Goal: Entertainment & Leisure: Consume media (video, audio)

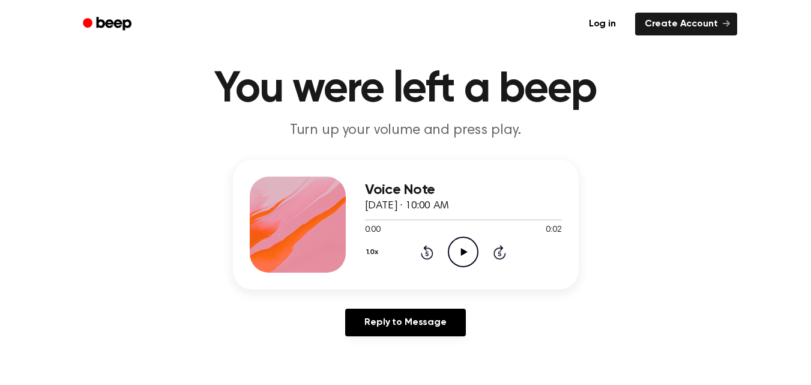
scroll to position [29, 0]
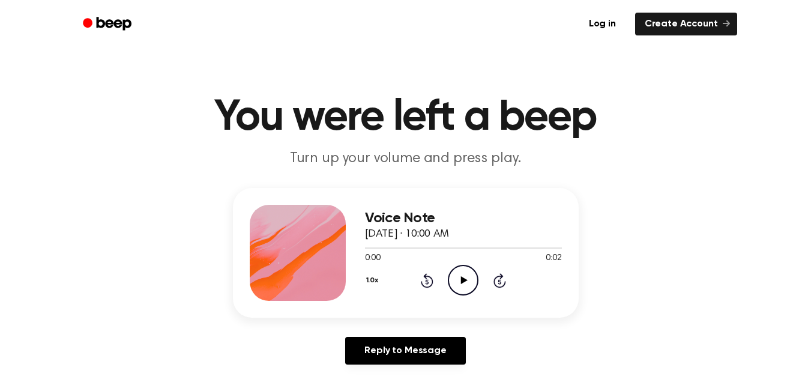
click at [454, 284] on icon "Play Audio" at bounding box center [463, 280] width 31 height 31
click at [463, 281] on icon at bounding box center [464, 280] width 7 height 8
click at [454, 275] on icon "Play Audio" at bounding box center [463, 280] width 31 height 31
click at [468, 281] on icon "Play Audio" at bounding box center [463, 280] width 31 height 31
click at [468, 281] on icon "Pause Audio" at bounding box center [463, 280] width 31 height 31
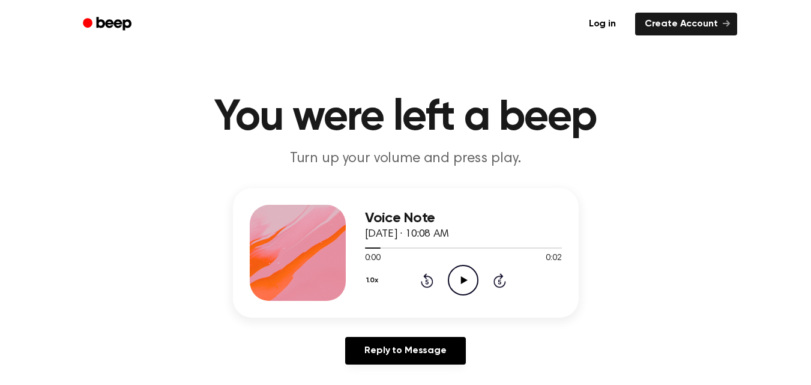
click at [468, 281] on icon "Play Audio" at bounding box center [463, 280] width 31 height 31
click at [463, 294] on circle at bounding box center [462, 279] width 29 height 29
click at [463, 271] on icon "Play Audio" at bounding box center [463, 280] width 31 height 31
